Goal: Transaction & Acquisition: Purchase product/service

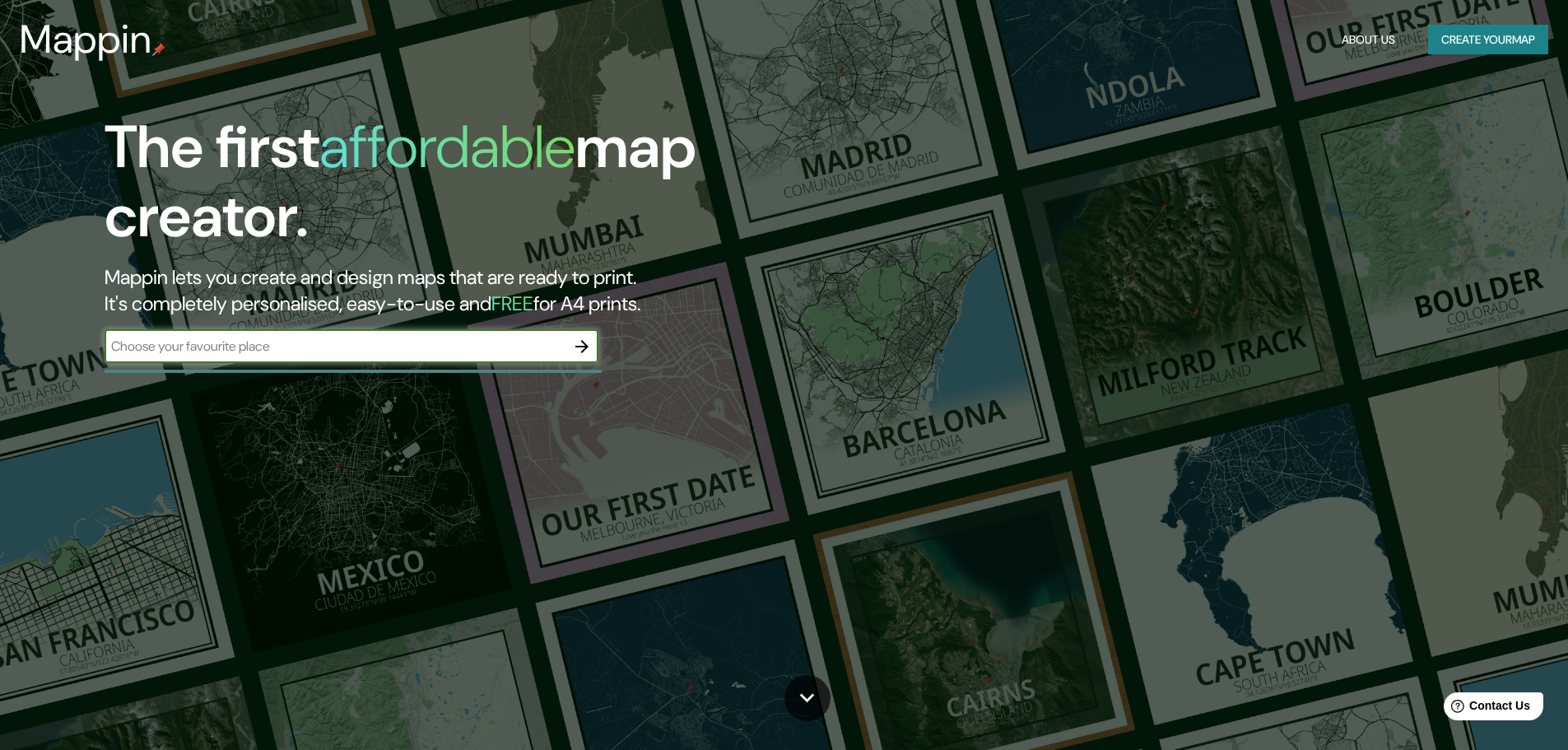
click at [469, 346] on input "text" at bounding box center [334, 346] width 461 height 19
type input "bragado"
click at [582, 343] on icon "button" at bounding box center [581, 346] width 19 height 19
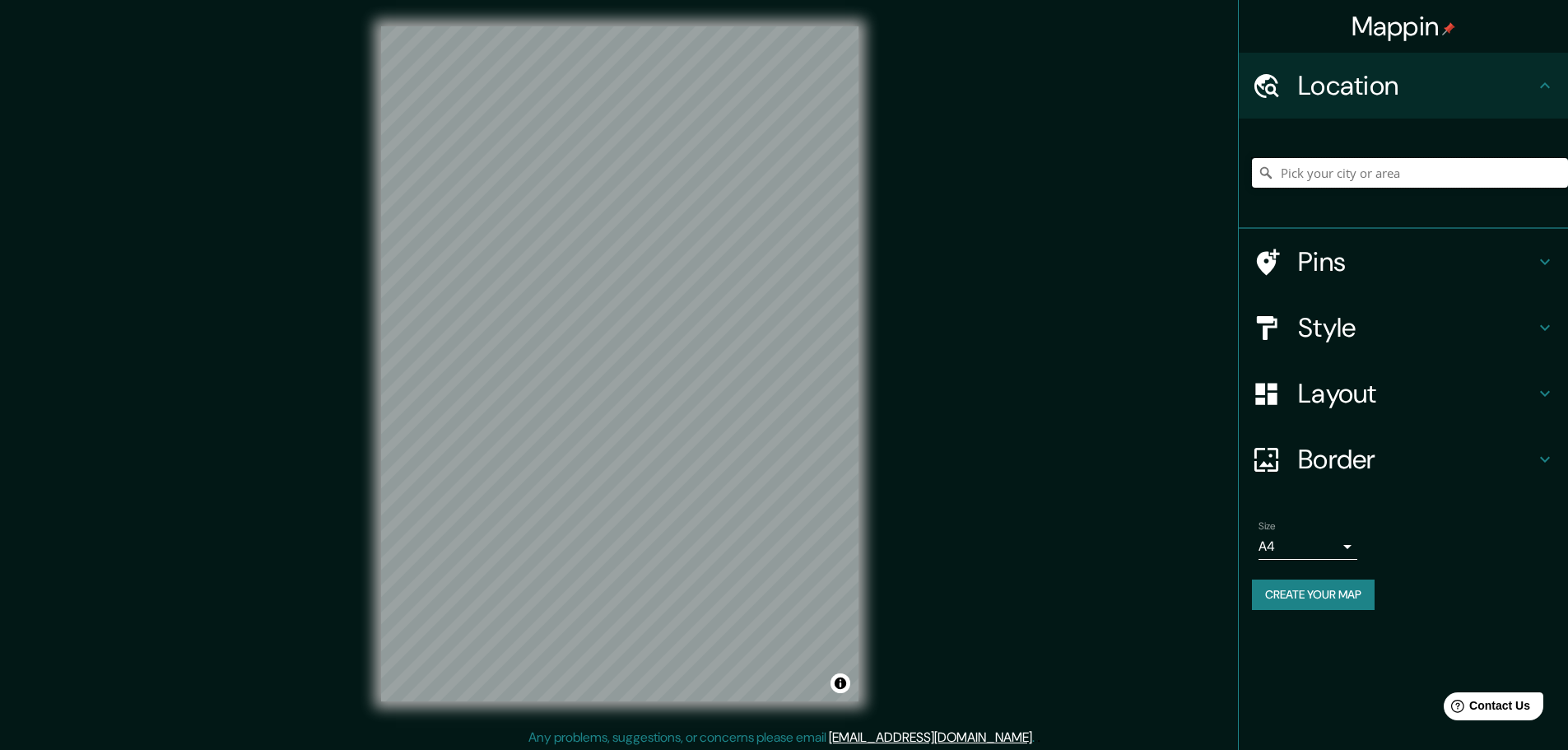
click at [1354, 177] on input "Pick your city or area" at bounding box center [1410, 173] width 316 height 30
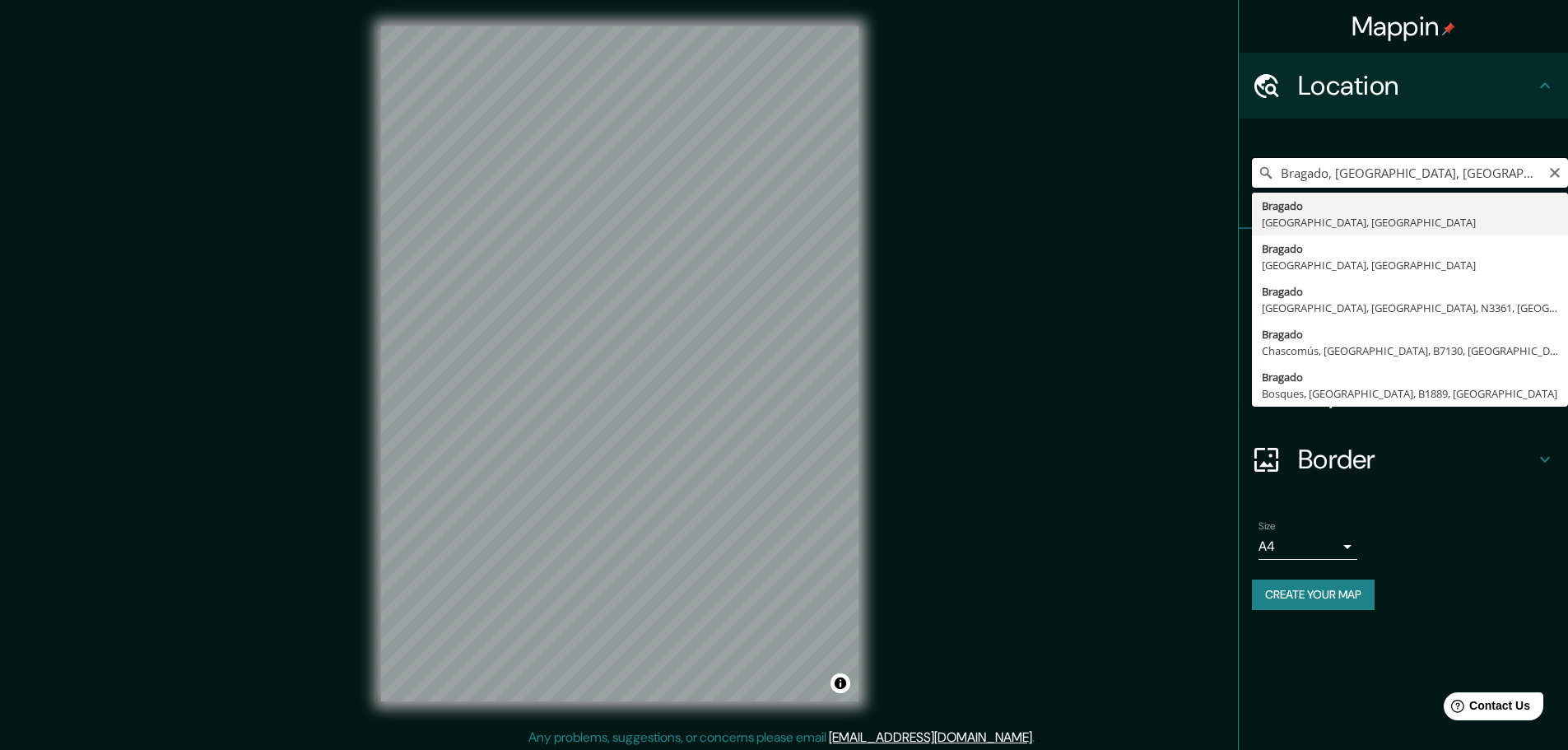
type input "Bragado, [GEOGRAPHIC_DATA], [GEOGRAPHIC_DATA]"
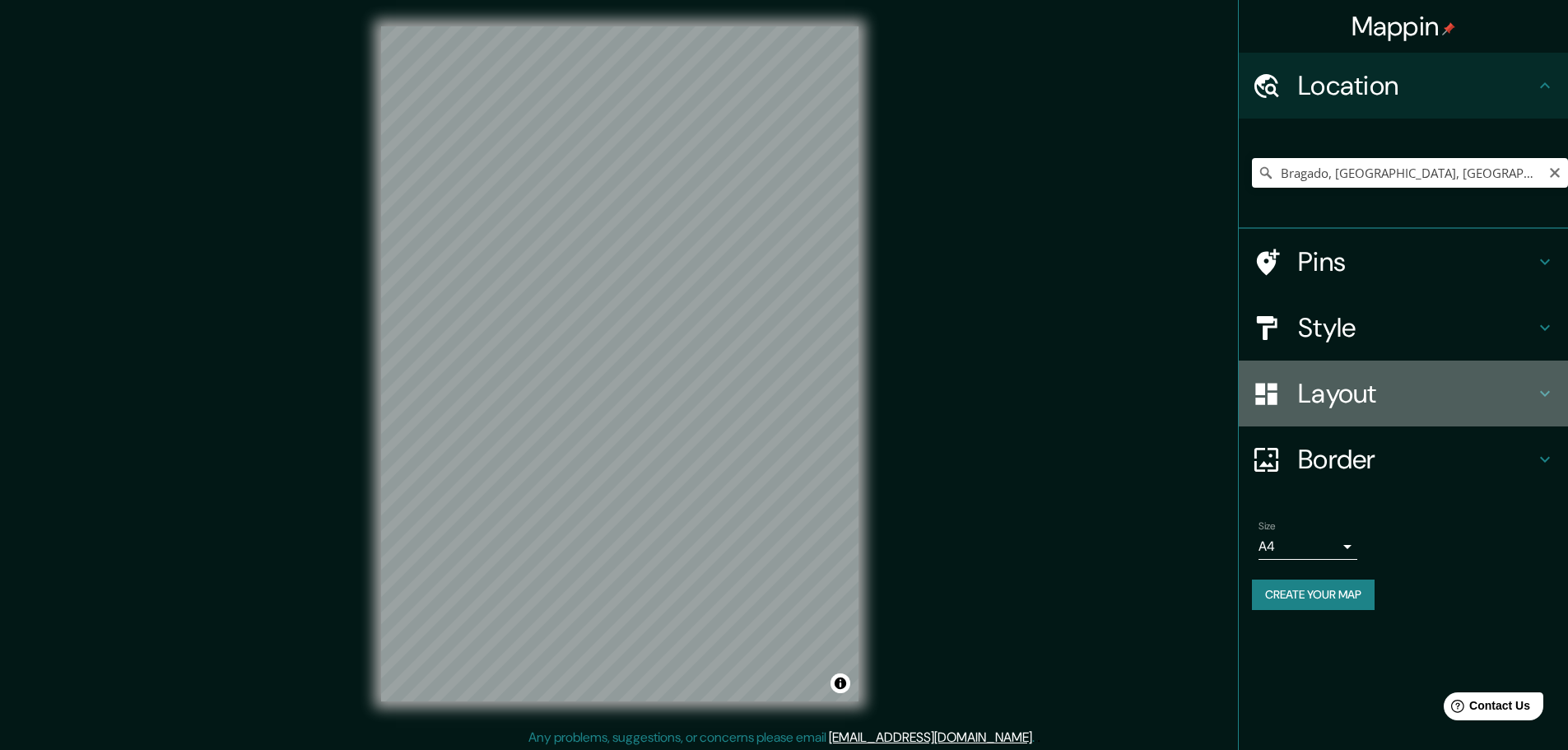
click at [1344, 399] on h4 "Layout" at bounding box center [1417, 393] width 237 height 33
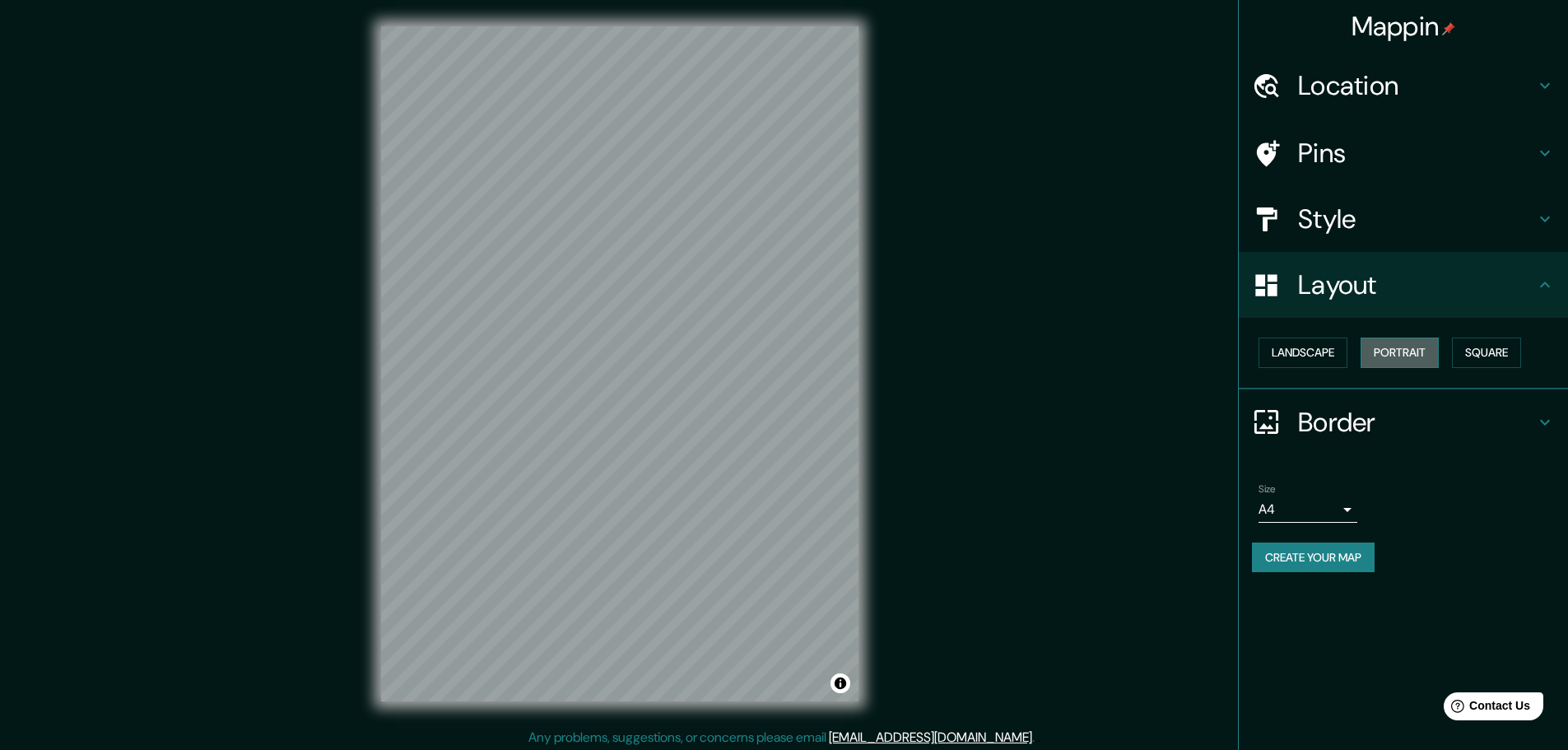
click at [1423, 356] on button "Portrait" at bounding box center [1399, 352] width 78 height 30
click at [1323, 355] on button "Landscape" at bounding box center [1303, 352] width 89 height 30
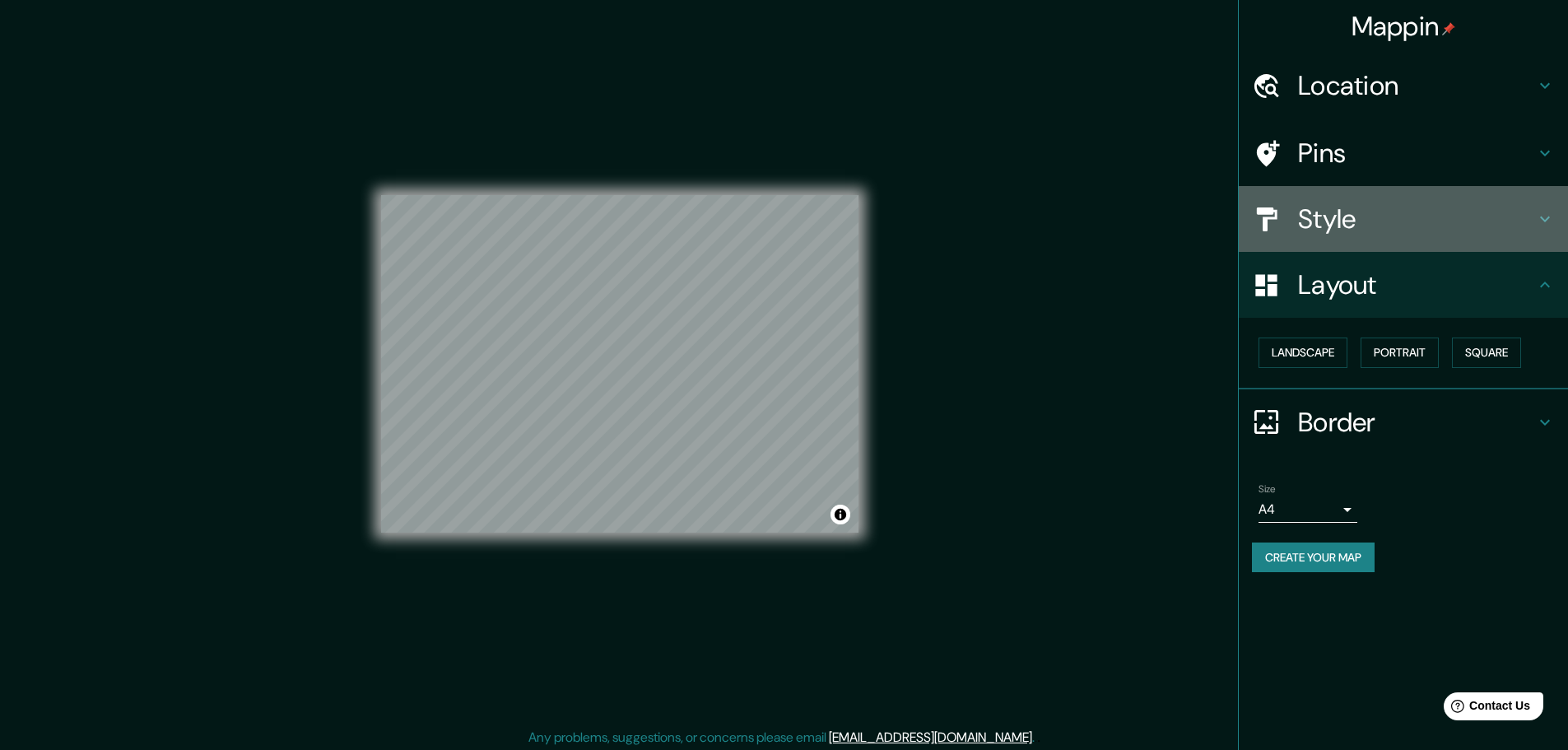
click at [1466, 213] on h4 "Style" at bounding box center [1417, 219] width 237 height 33
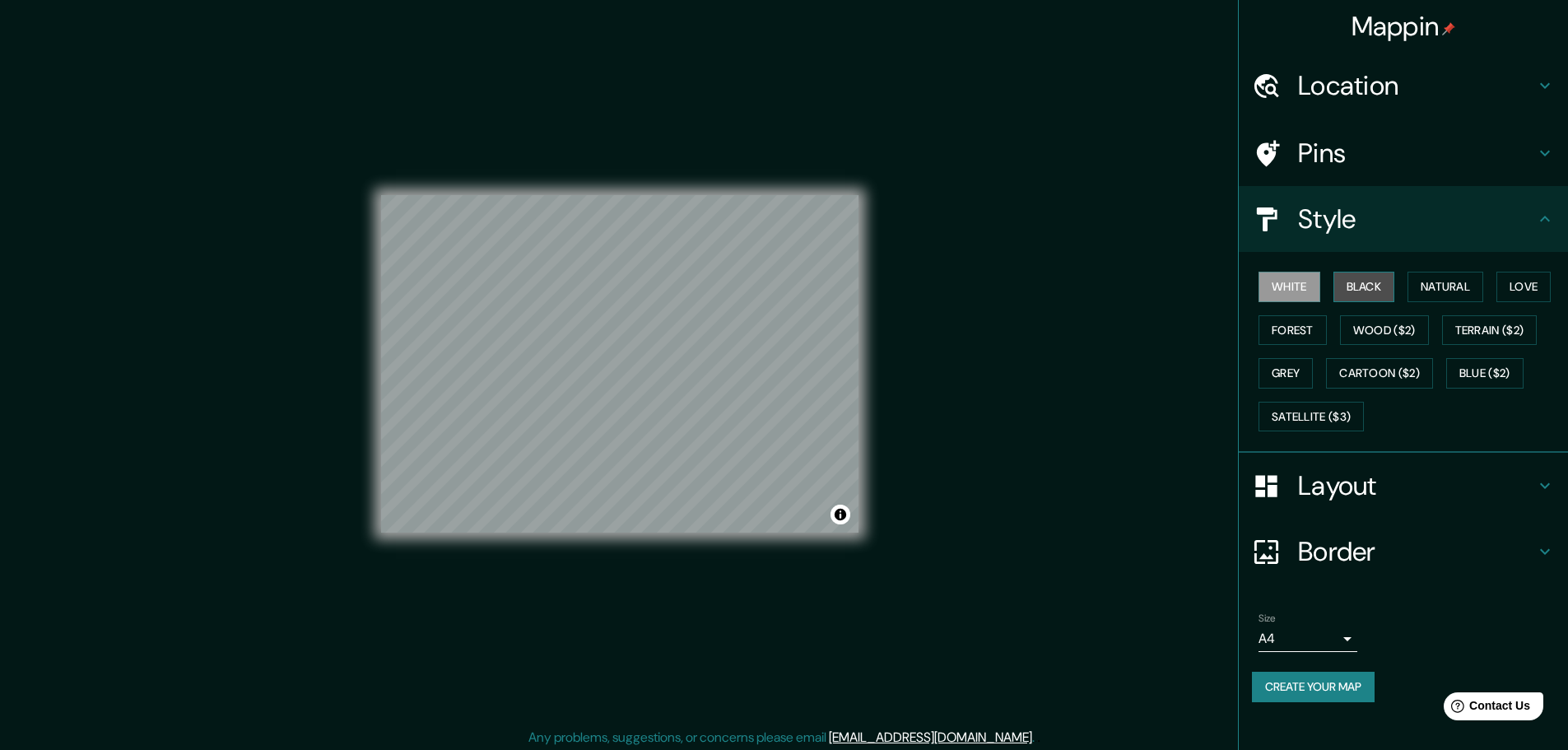
click at [1371, 299] on button "Black" at bounding box center [1364, 286] width 62 height 30
click at [1436, 283] on button "Natural" at bounding box center [1445, 286] width 76 height 30
click at [1539, 292] on button "Love" at bounding box center [1524, 286] width 54 height 30
click at [1304, 336] on button "Forest" at bounding box center [1293, 330] width 68 height 30
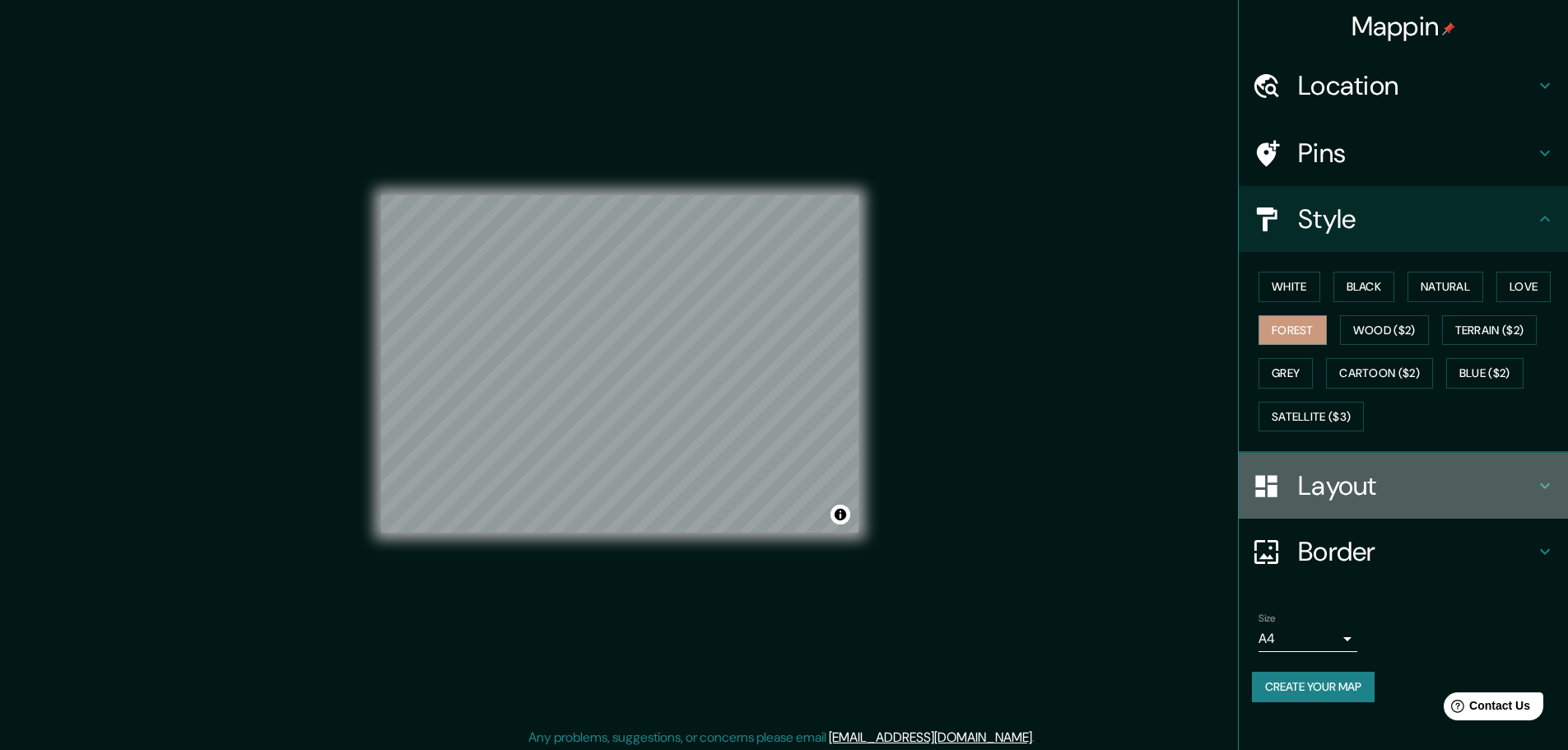
click at [1386, 475] on h4 "Layout" at bounding box center [1417, 485] width 237 height 33
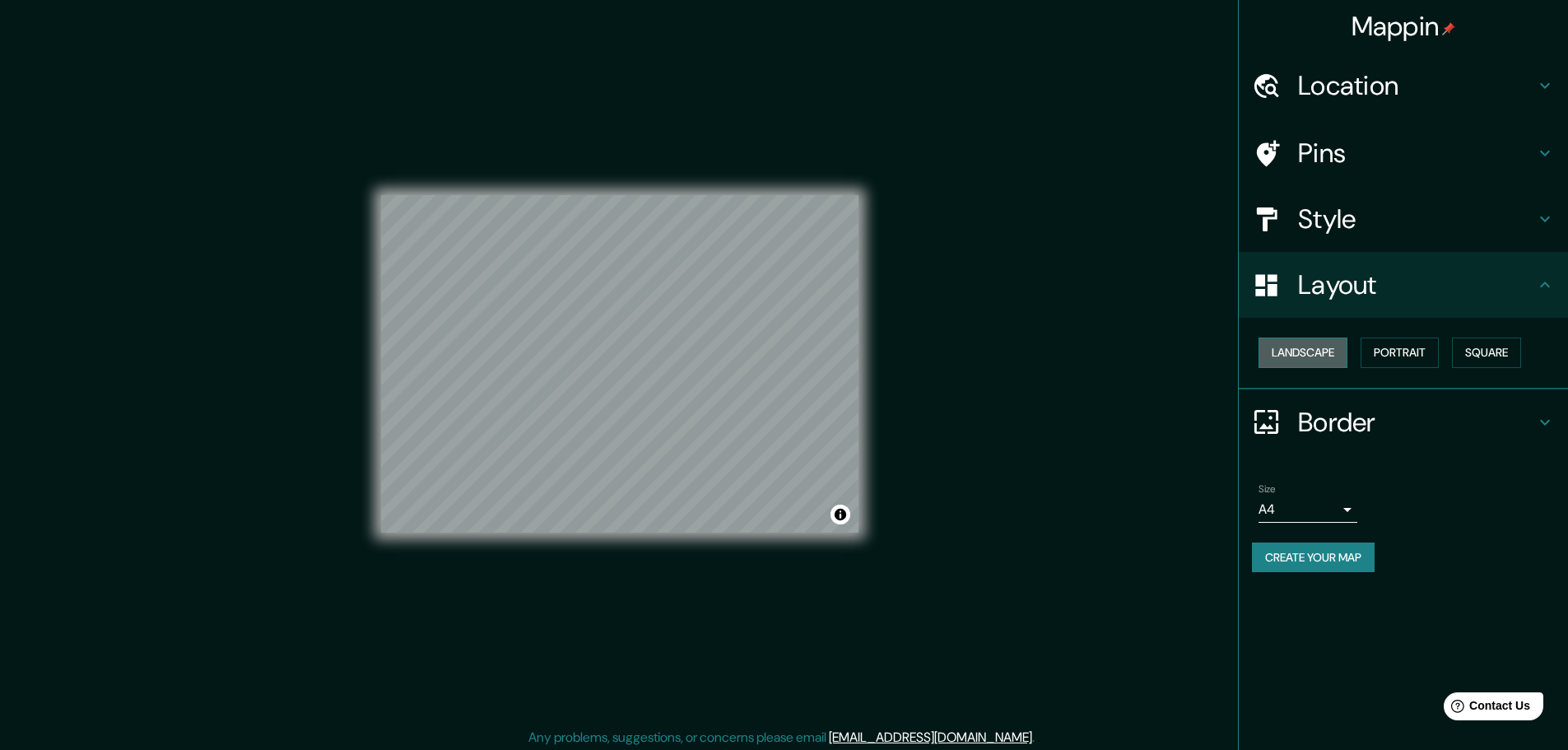
click at [1329, 358] on button "Landscape" at bounding box center [1303, 352] width 89 height 30
click at [1508, 356] on button "Square" at bounding box center [1486, 352] width 69 height 30
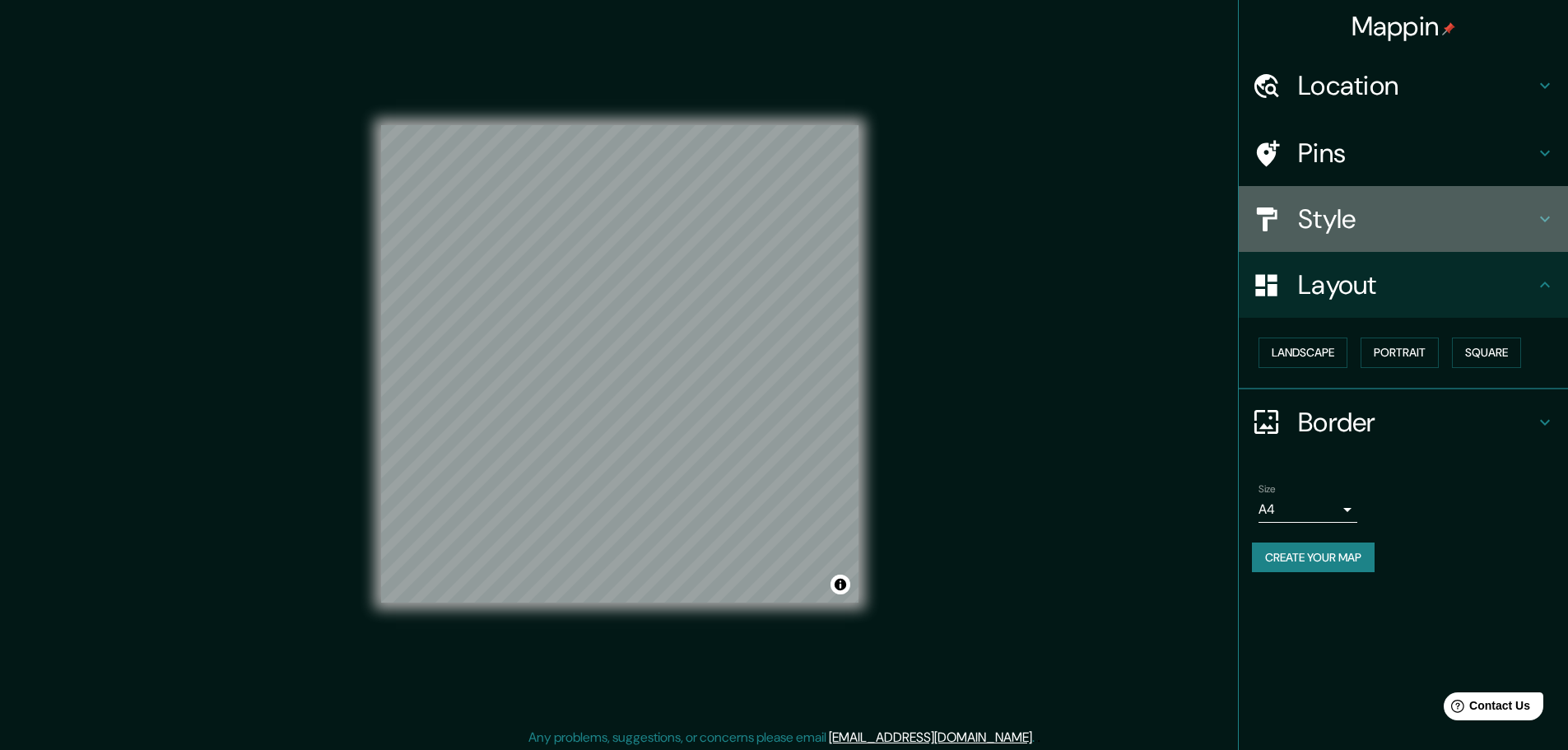
click at [1345, 208] on h4 "Style" at bounding box center [1417, 219] width 237 height 33
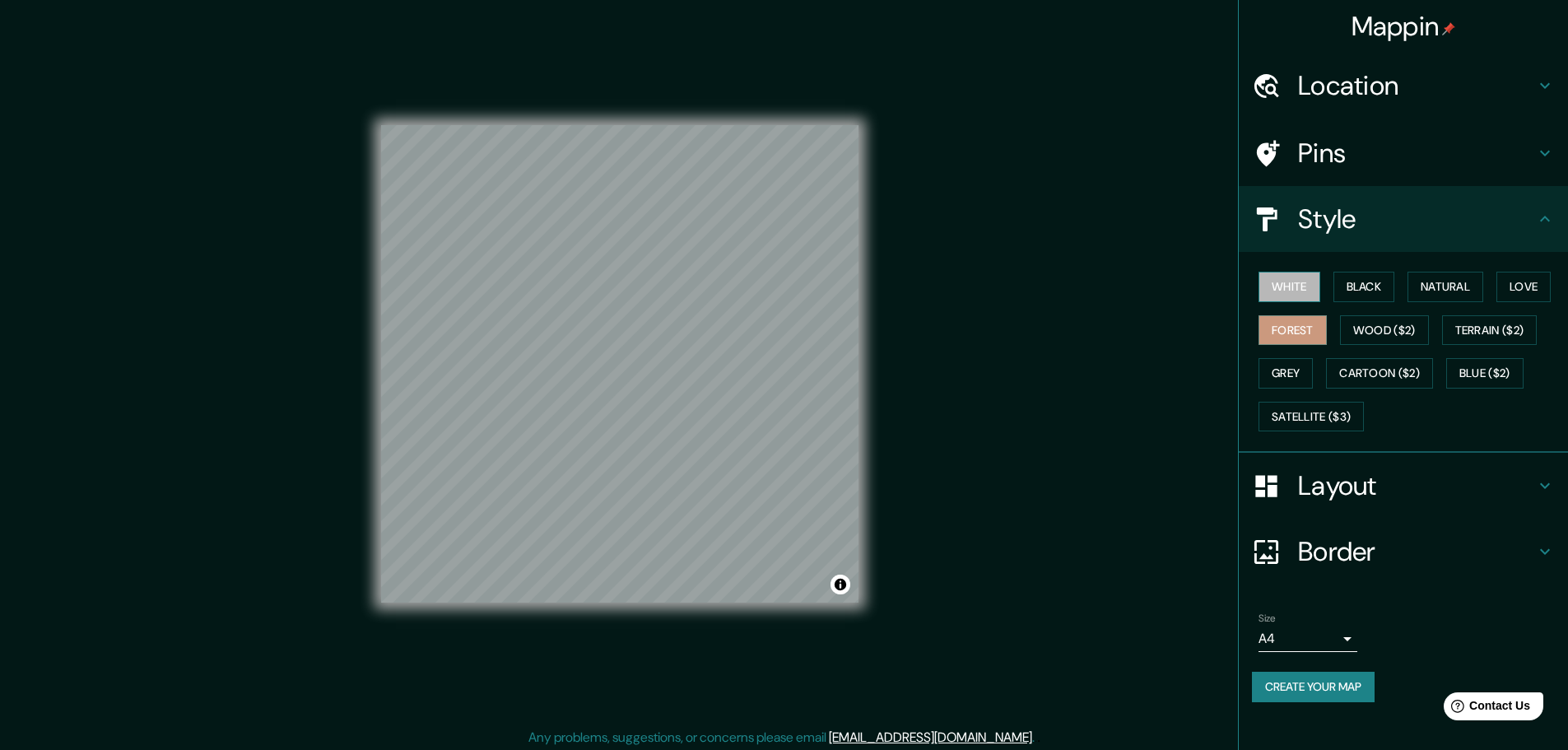
click at [1280, 280] on button "White" at bounding box center [1289, 286] width 62 height 30
click at [1293, 317] on button "Forest" at bounding box center [1293, 330] width 68 height 30
click at [1293, 369] on button "Grey" at bounding box center [1286, 373] width 54 height 30
click at [1301, 411] on button "Satellite ($3)" at bounding box center [1311, 416] width 105 height 30
click at [1278, 336] on button "Forest" at bounding box center [1293, 330] width 68 height 30
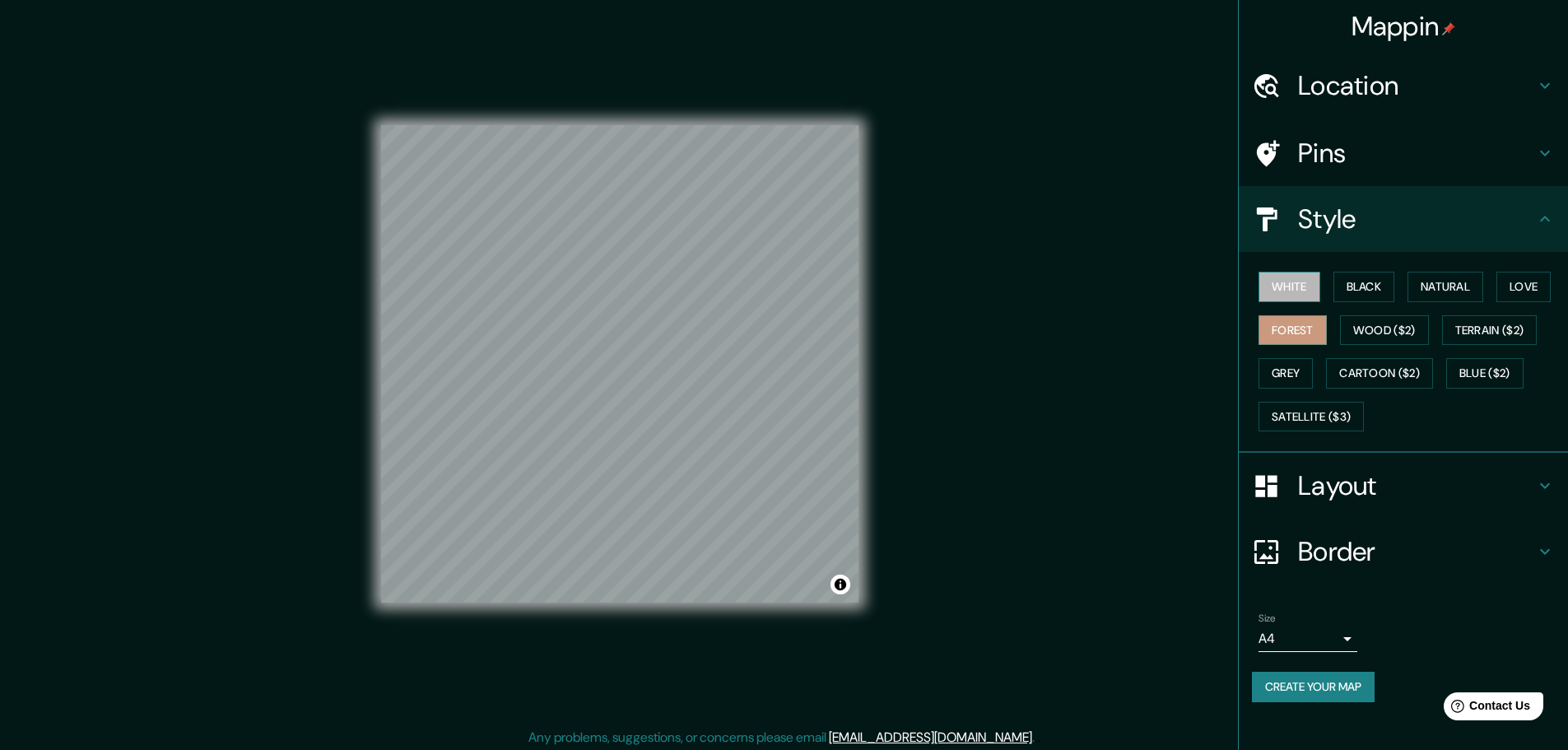
click at [1297, 281] on button "White" at bounding box center [1289, 286] width 62 height 30
click at [1383, 297] on button "Black" at bounding box center [1364, 286] width 62 height 30
click at [1443, 293] on button "Natural" at bounding box center [1445, 286] width 76 height 30
click at [1528, 292] on button "Love" at bounding box center [1524, 286] width 54 height 30
click at [1522, 331] on button "Terrain ($2)" at bounding box center [1490, 330] width 95 height 30
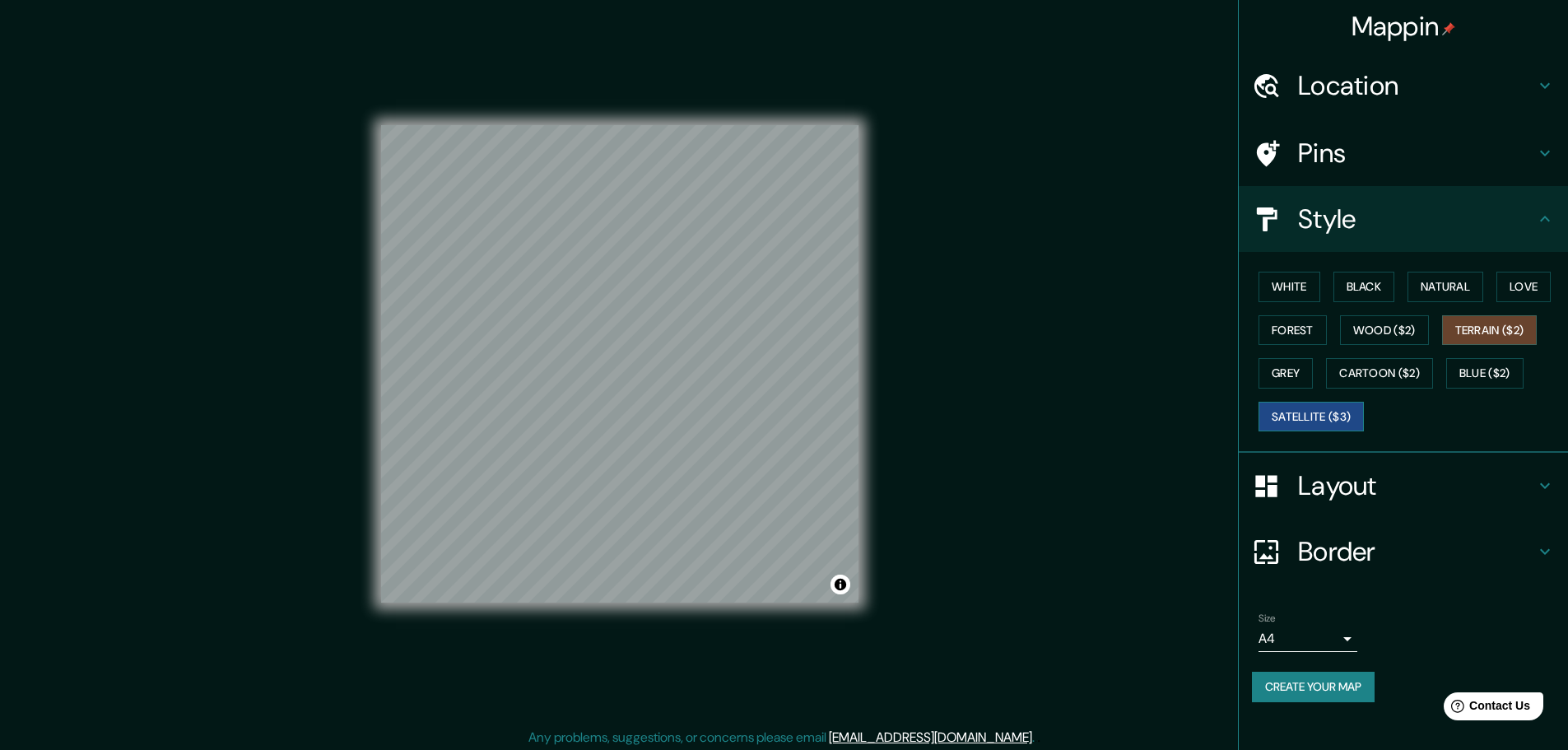
click at [1314, 414] on button "Satellite ($3)" at bounding box center [1311, 416] width 105 height 30
click at [1480, 373] on button "Blue ($2)" at bounding box center [1485, 373] width 78 height 30
click at [1336, 415] on button "Satellite ($3)" at bounding box center [1311, 416] width 105 height 30
click at [1293, 325] on button "Forest" at bounding box center [1293, 330] width 68 height 30
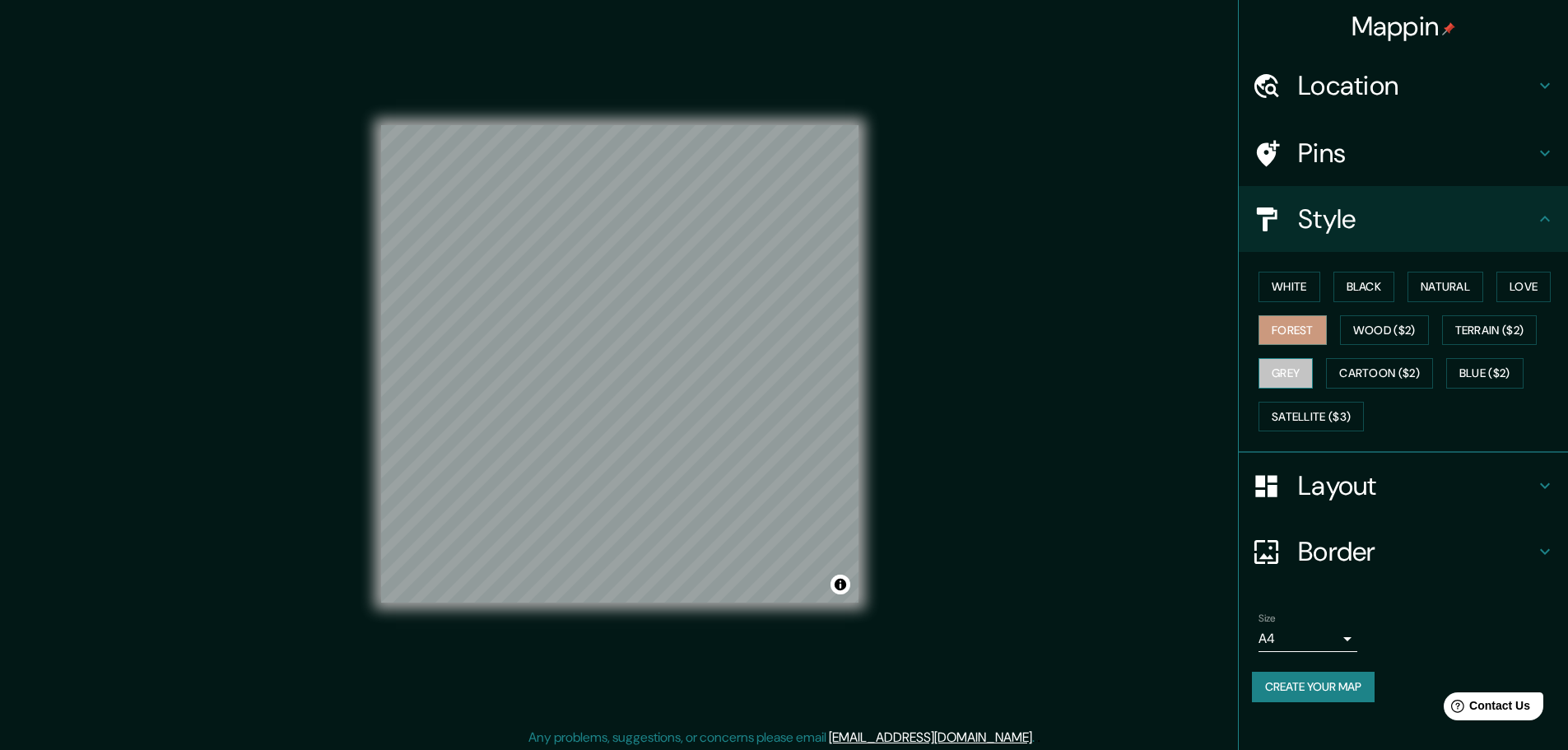
click at [1312, 370] on button "Grey" at bounding box center [1286, 373] width 54 height 30
click at [1302, 285] on button "White" at bounding box center [1289, 286] width 62 height 30
click at [1371, 285] on button "Black" at bounding box center [1364, 286] width 62 height 30
click at [1423, 285] on button "Natural" at bounding box center [1445, 286] width 76 height 30
click at [1506, 292] on button "Love" at bounding box center [1524, 286] width 54 height 30
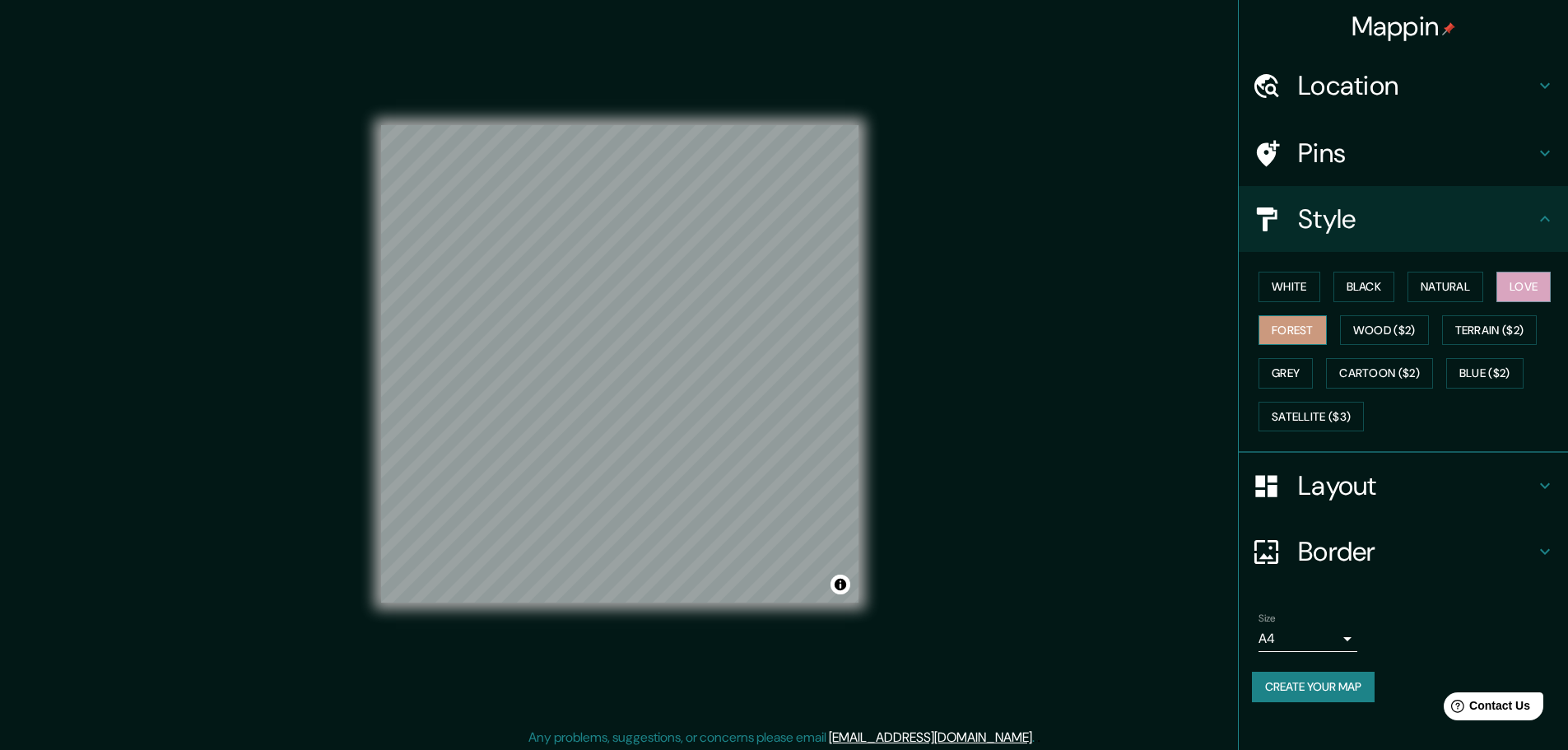
click at [1309, 333] on button "Forest" at bounding box center [1293, 330] width 68 height 30
click at [1397, 323] on button "Wood ($2)" at bounding box center [1384, 330] width 89 height 30
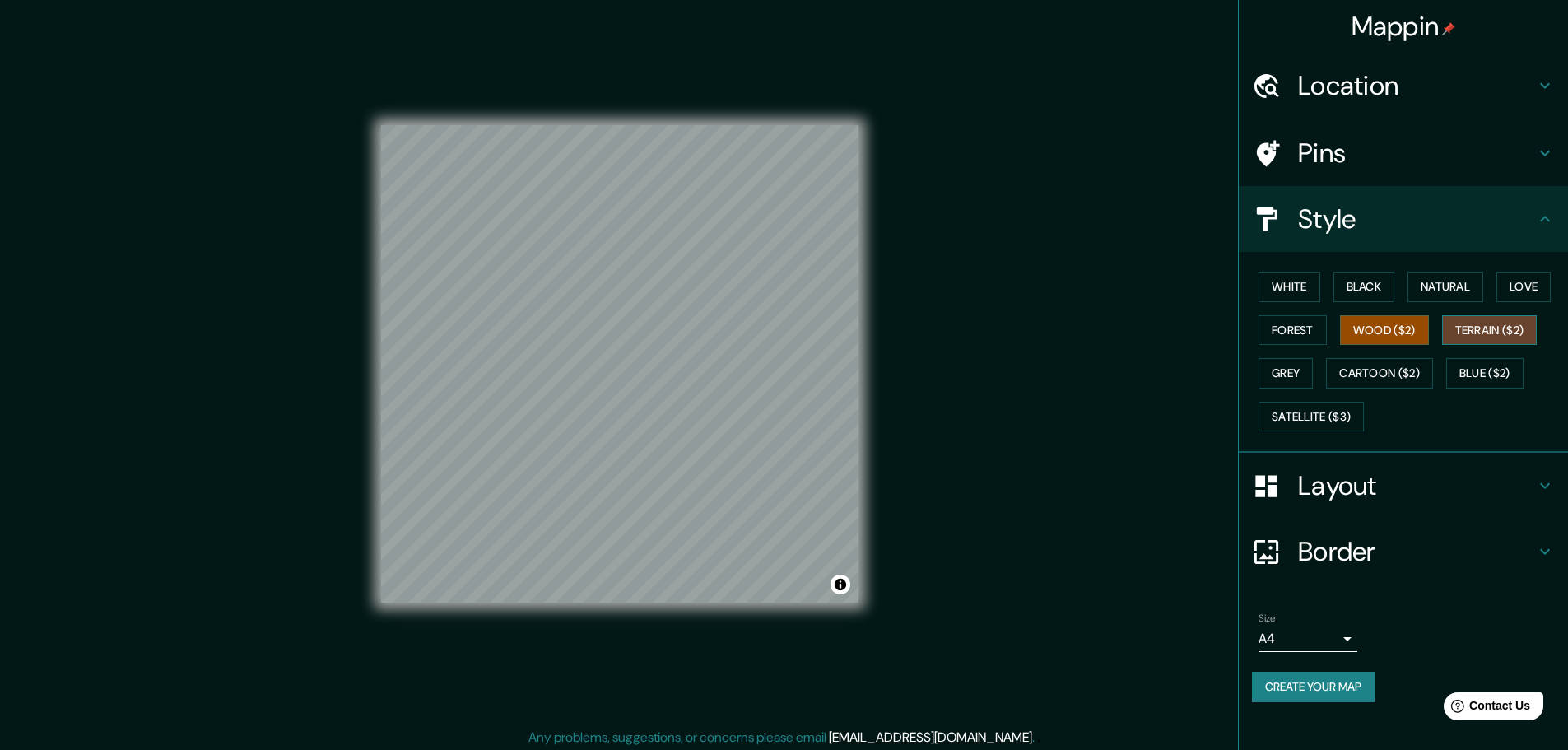
click at [1509, 336] on button "Terrain ($2)" at bounding box center [1490, 330] width 95 height 30
click at [1398, 333] on button "Wood ($2)" at bounding box center [1384, 330] width 89 height 30
drag, startPoint x: 1296, startPoint y: 403, endPoint x: 1251, endPoint y: 407, distance: 45.2
click at [1297, 403] on button "Satellite ($3)" at bounding box center [1311, 416] width 105 height 30
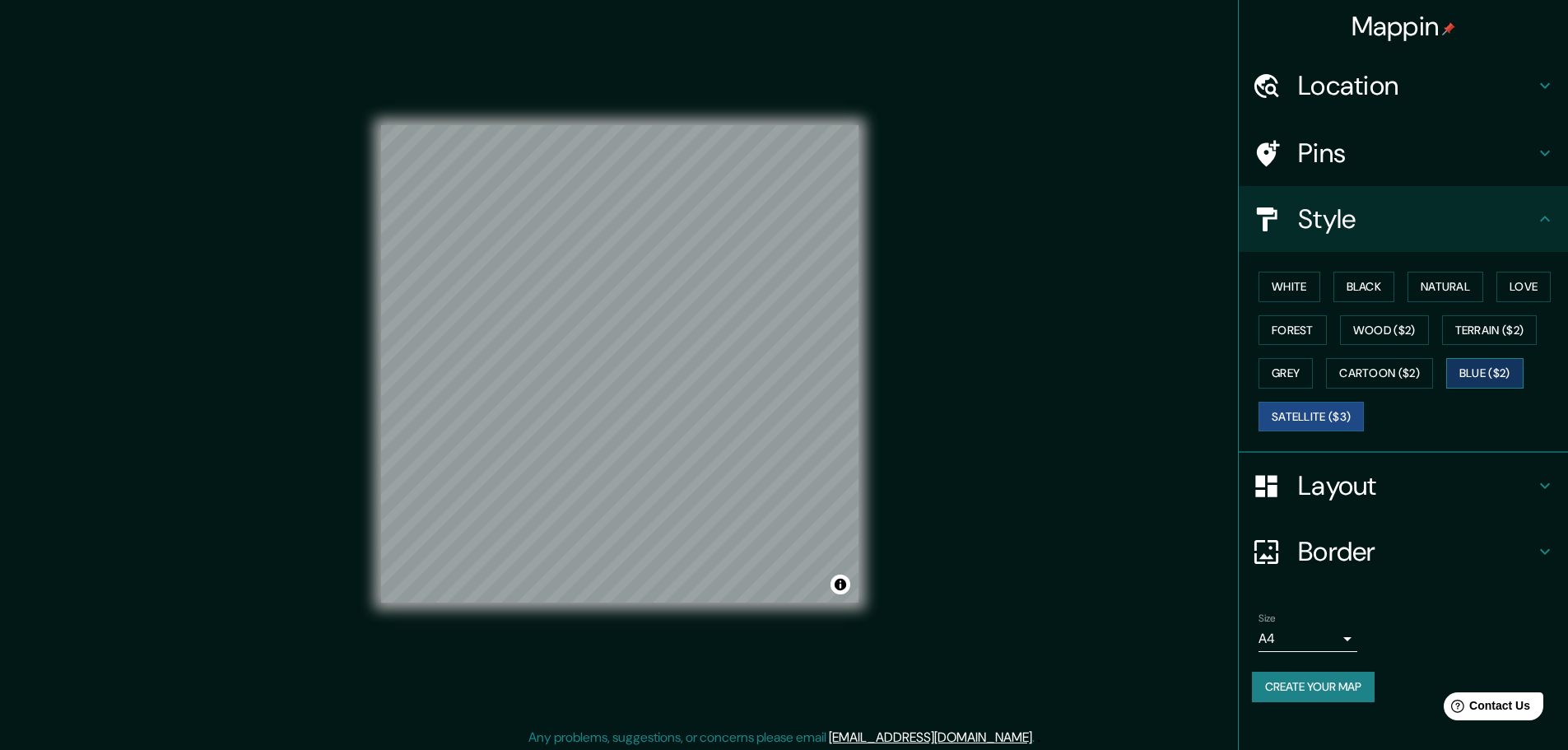
click at [1485, 372] on button "Blue ($2)" at bounding box center [1485, 373] width 78 height 30
click at [1295, 292] on button "White" at bounding box center [1289, 286] width 62 height 30
click at [1375, 282] on button "Black" at bounding box center [1364, 286] width 62 height 30
click at [1326, 415] on button "Satellite ($3)" at bounding box center [1311, 416] width 105 height 30
click at [633, 115] on div "© Mapbox © OpenStreetMap Improve this map © Maxar" at bounding box center [619, 363] width 477 height 674
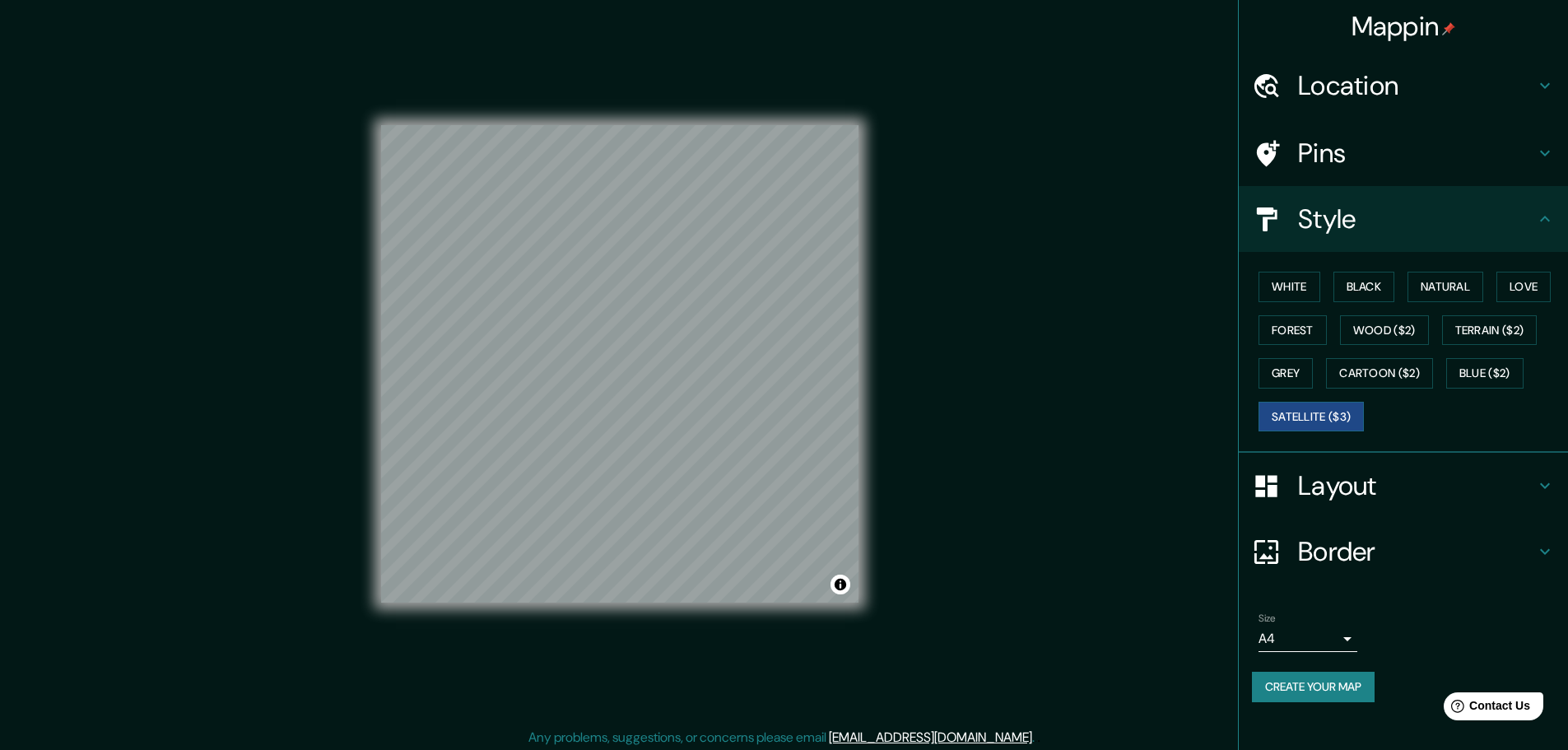
click at [1347, 493] on h4 "Layout" at bounding box center [1417, 485] width 237 height 33
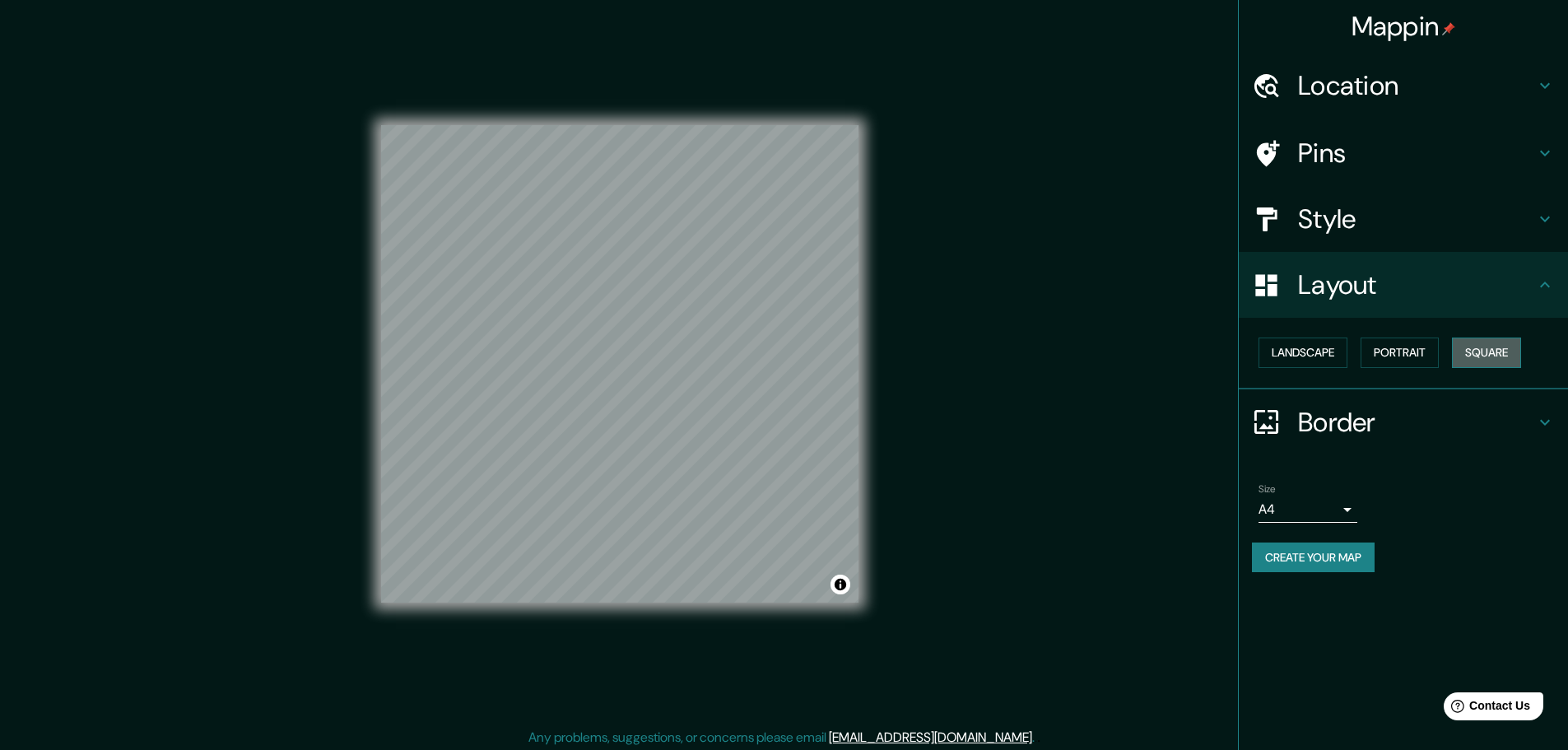
click at [1519, 347] on button "Square" at bounding box center [1486, 352] width 69 height 30
click at [1497, 362] on button "Square" at bounding box center [1486, 352] width 69 height 30
click at [1423, 347] on button "Portrait" at bounding box center [1399, 352] width 78 height 30
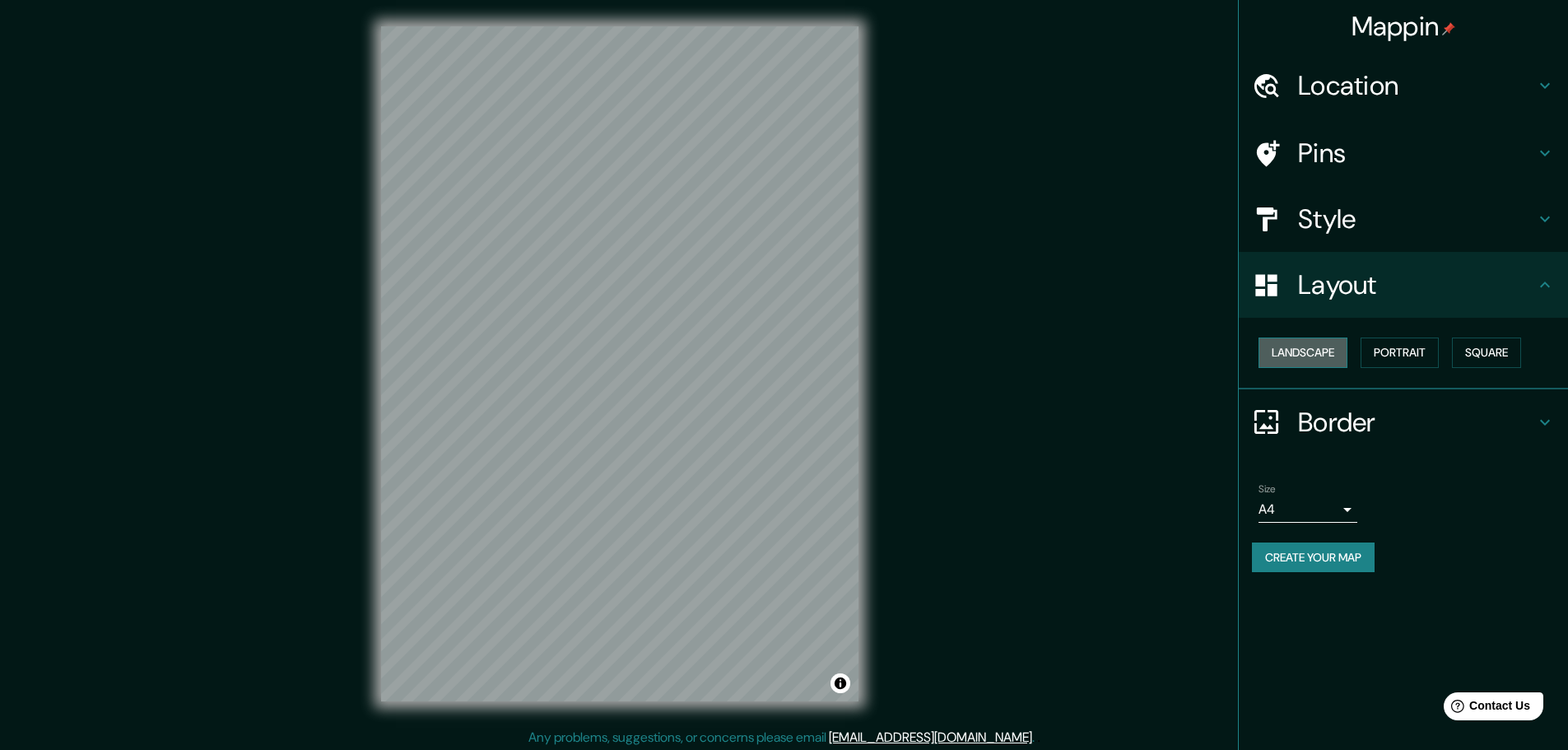
click at [1311, 356] on button "Landscape" at bounding box center [1303, 352] width 89 height 30
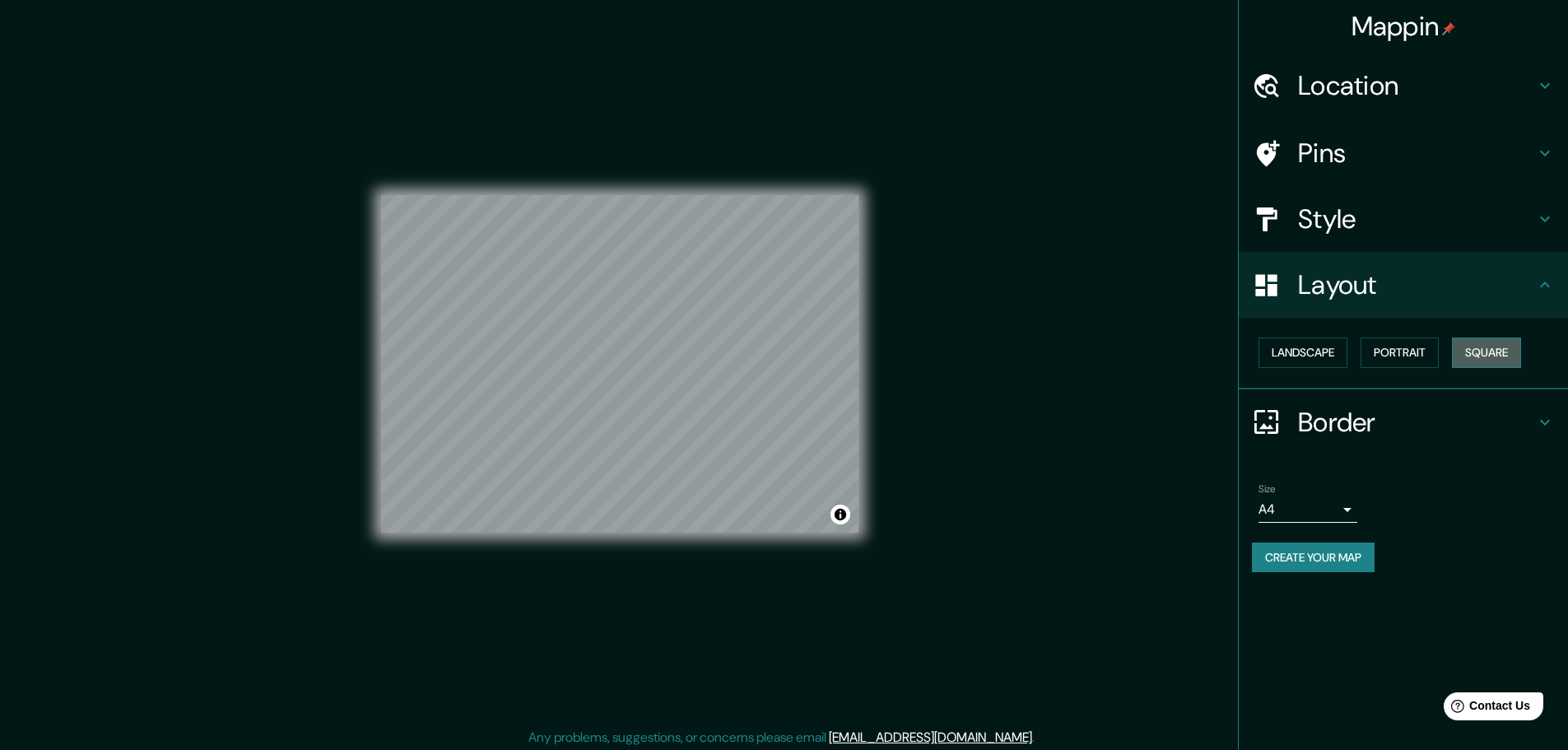
click at [1486, 346] on button "Square" at bounding box center [1486, 352] width 69 height 30
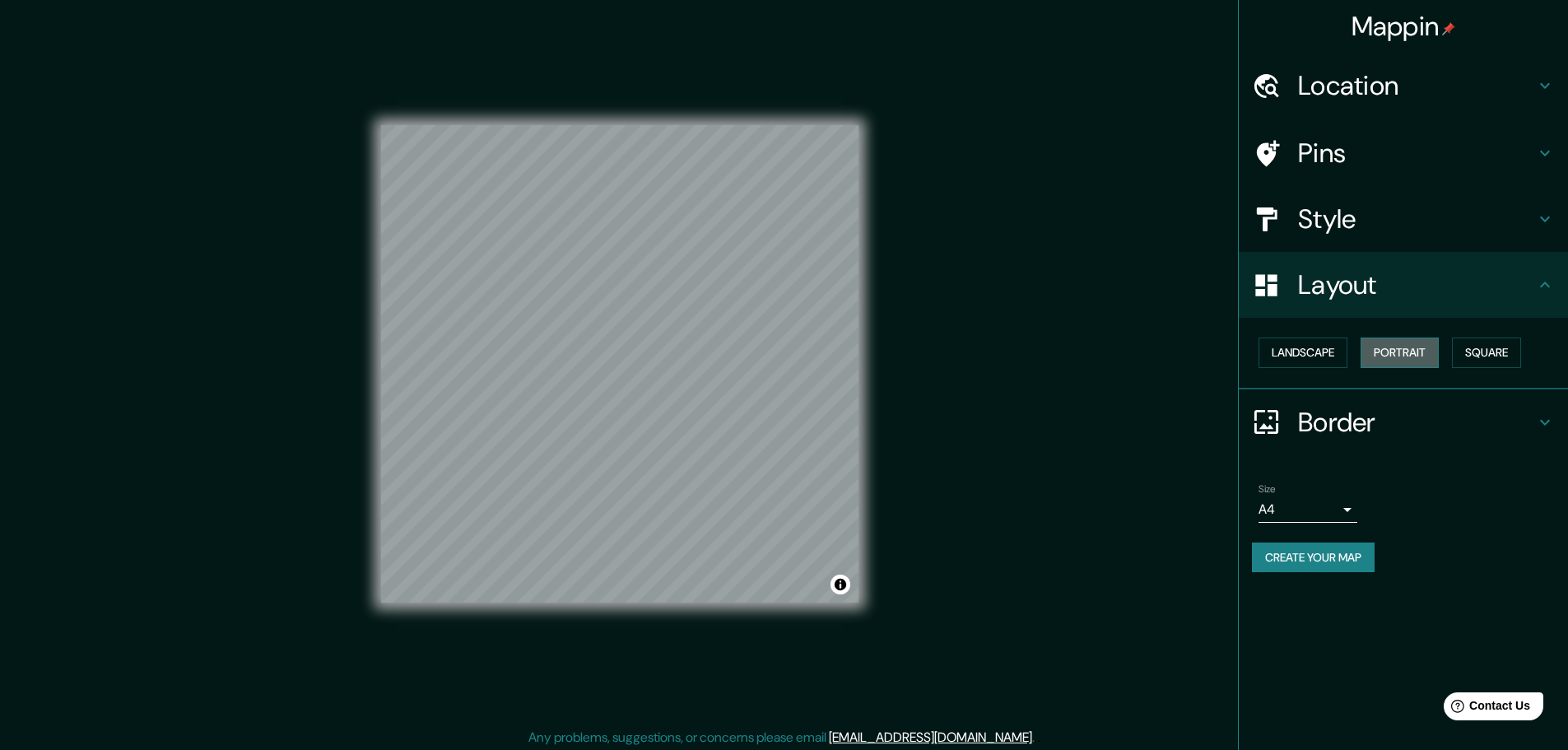
click at [1399, 354] on button "Portrait" at bounding box center [1399, 352] width 78 height 30
